Goal: Navigation & Orientation: Find specific page/section

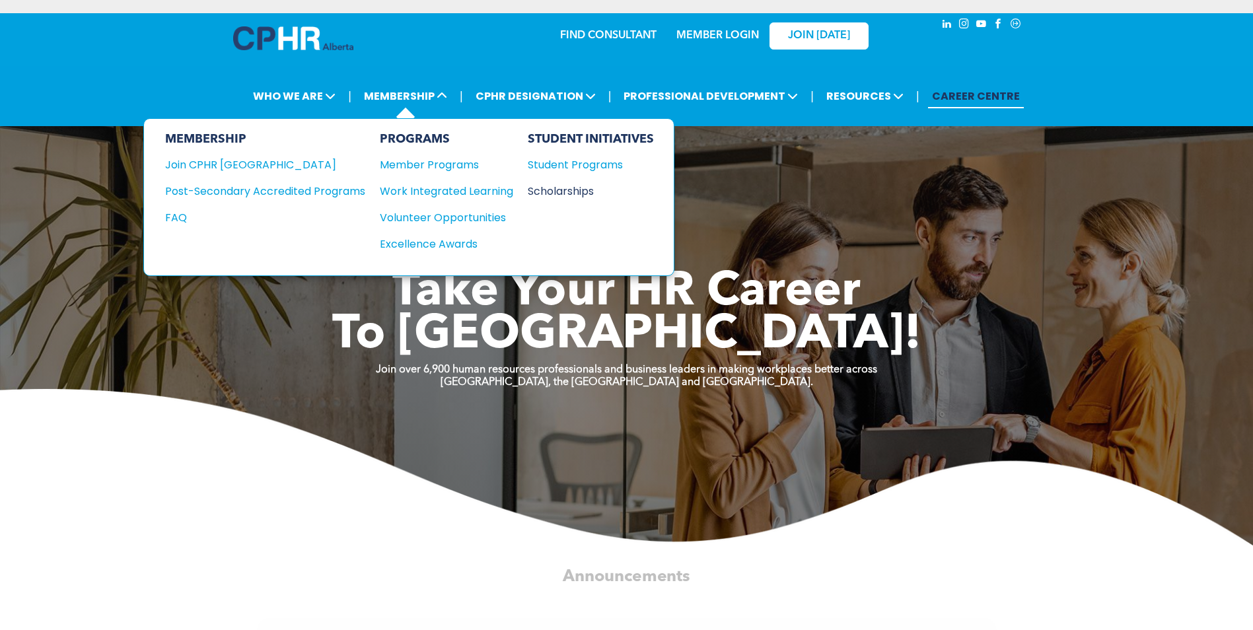
click at [553, 188] on div "Scholarships" at bounding box center [585, 191] width 114 height 17
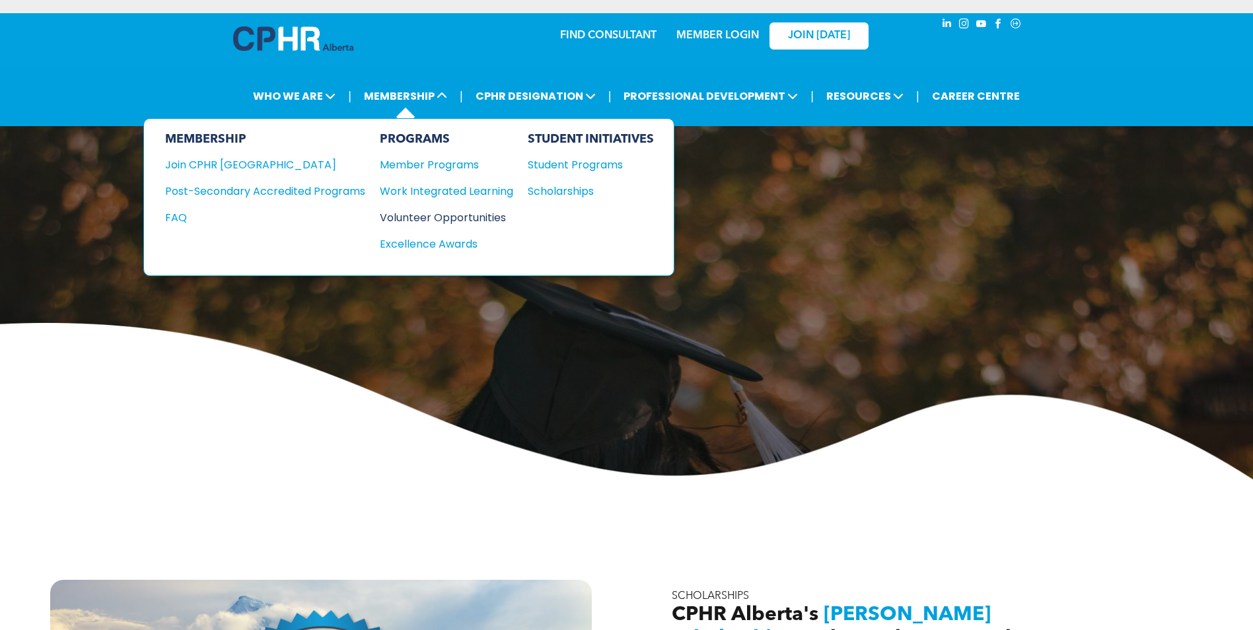
click at [460, 217] on div "Volunteer Opportunities" at bounding box center [440, 217] width 120 height 17
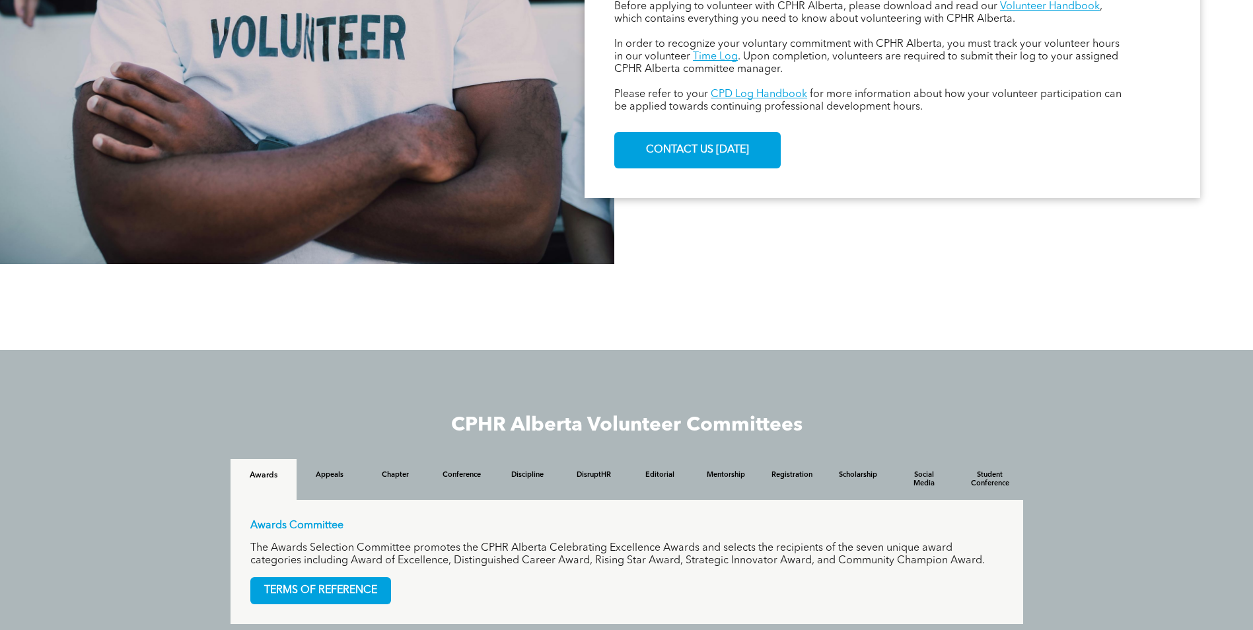
scroll to position [1189, 0]
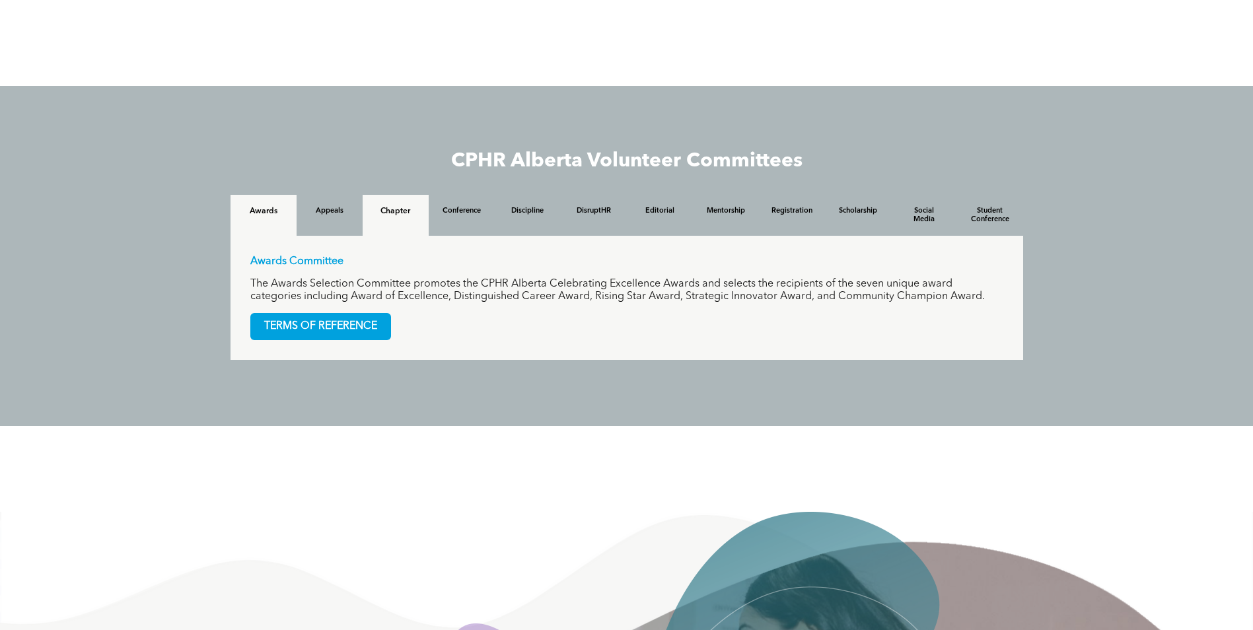
click at [409, 215] on h4 "Chapter" at bounding box center [396, 211] width 42 height 9
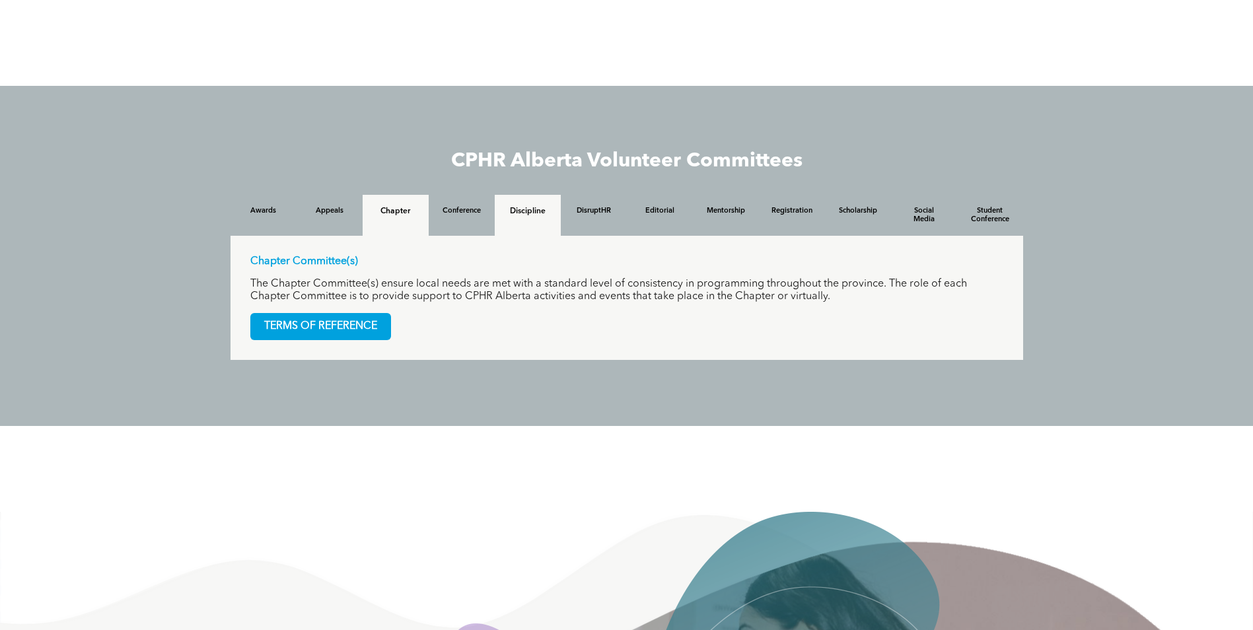
click at [538, 218] on div "Discipline" at bounding box center [528, 215] width 66 height 41
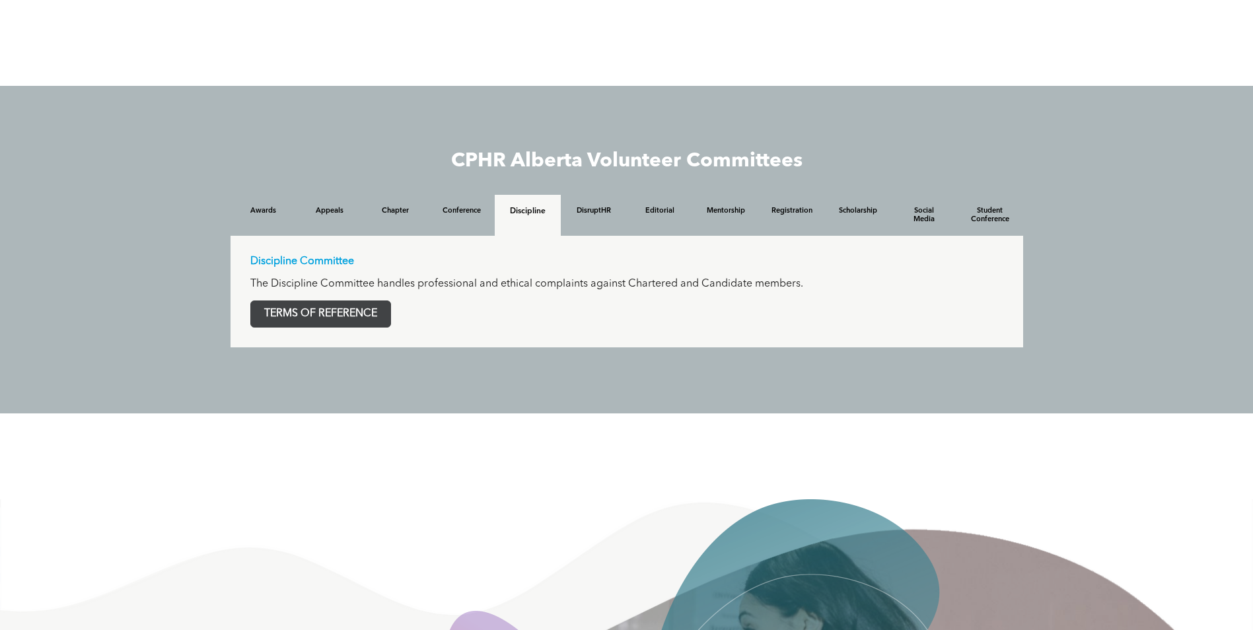
click at [307, 320] on span "TERMS OF REFERENCE" at bounding box center [320, 314] width 139 height 26
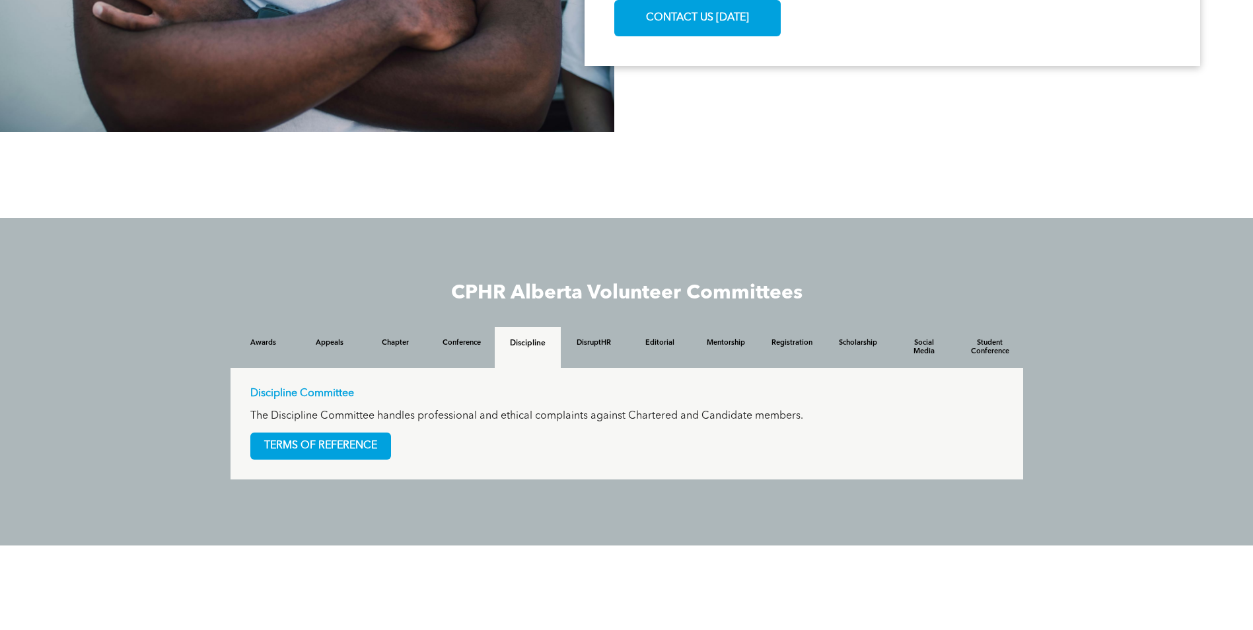
scroll to position [991, 0]
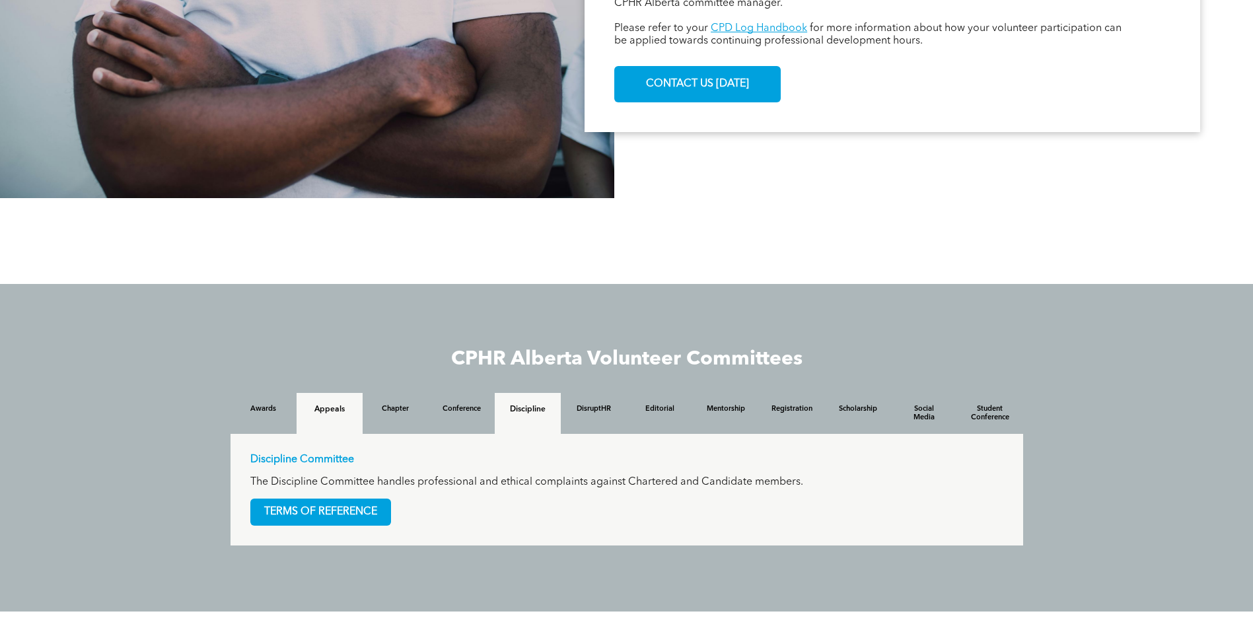
click at [328, 418] on div "Appeals" at bounding box center [330, 413] width 66 height 41
click at [388, 413] on h4 "Chapter" at bounding box center [396, 409] width 42 height 9
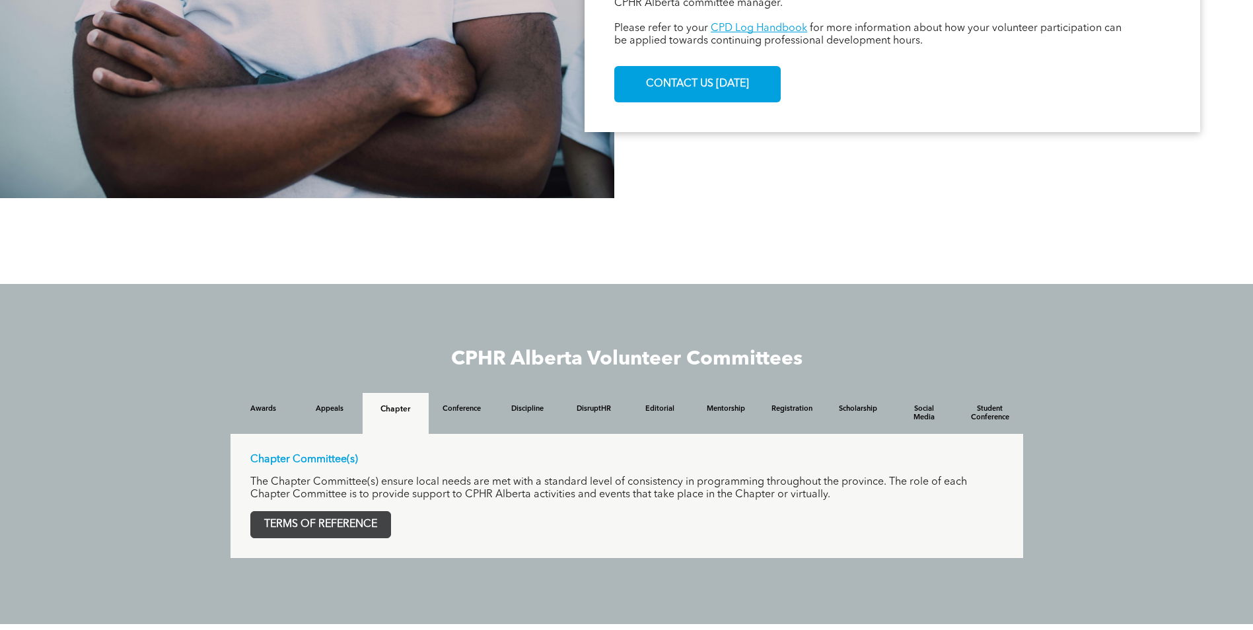
click at [355, 537] on span "TERMS OF REFERENCE" at bounding box center [320, 525] width 139 height 26
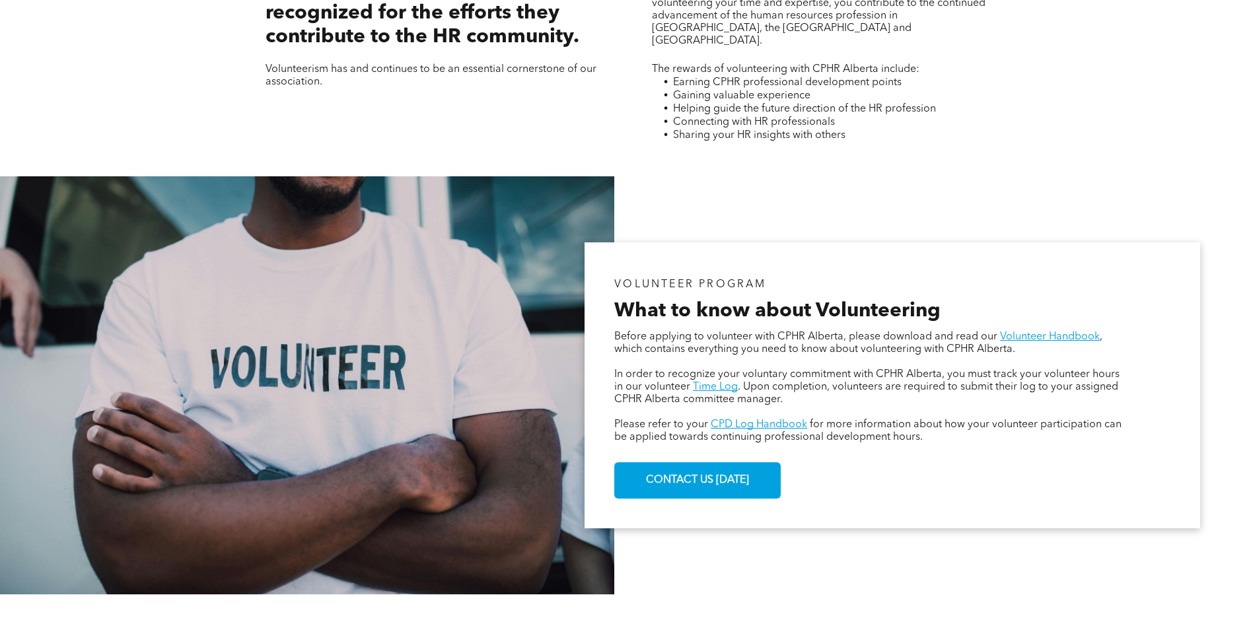
scroll to position [462, 0]
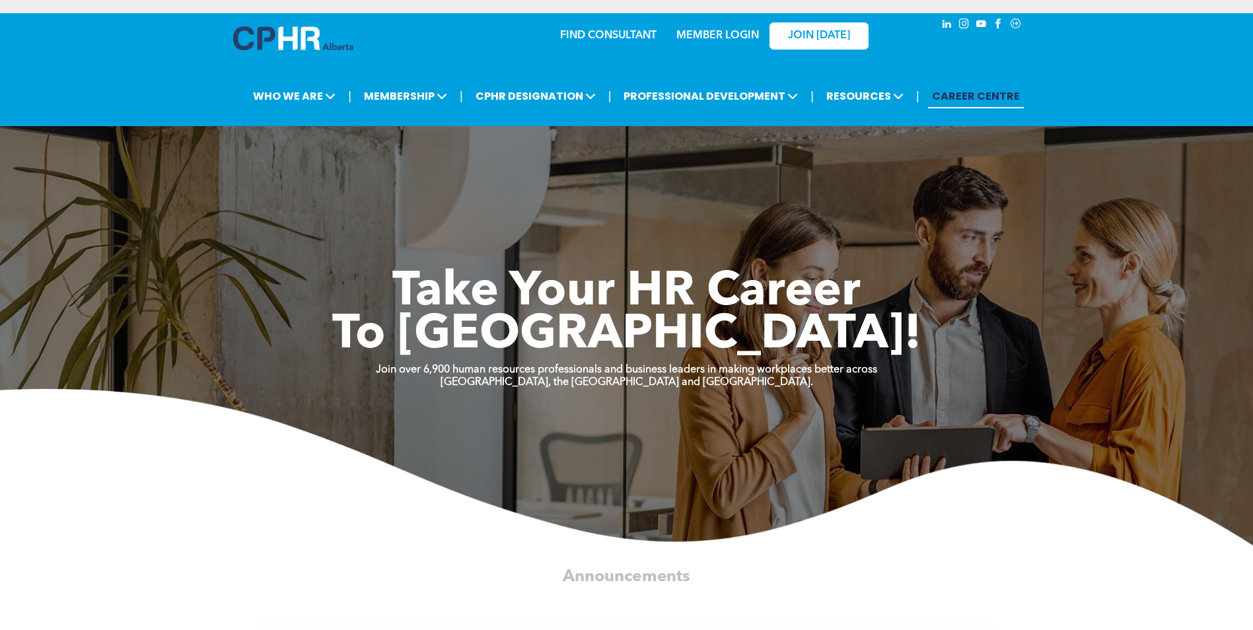
click at [713, 34] on link "MEMBER LOGIN" at bounding box center [718, 35] width 83 height 11
